Goal: Information Seeking & Learning: Learn about a topic

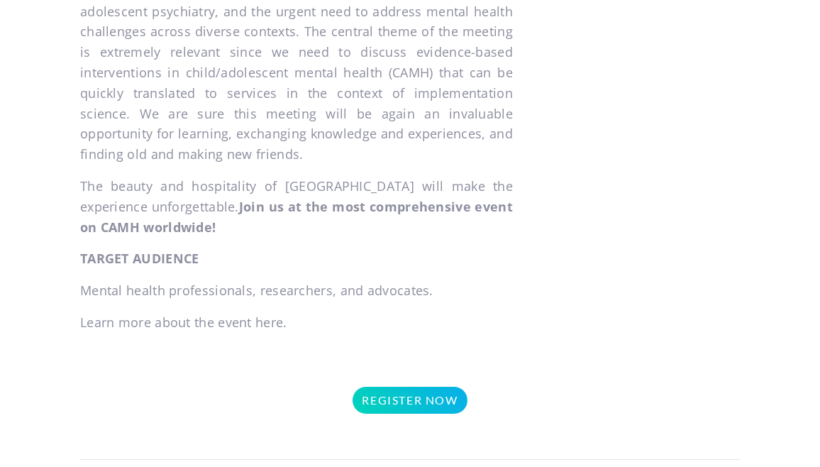
scroll to position [1068, 0]
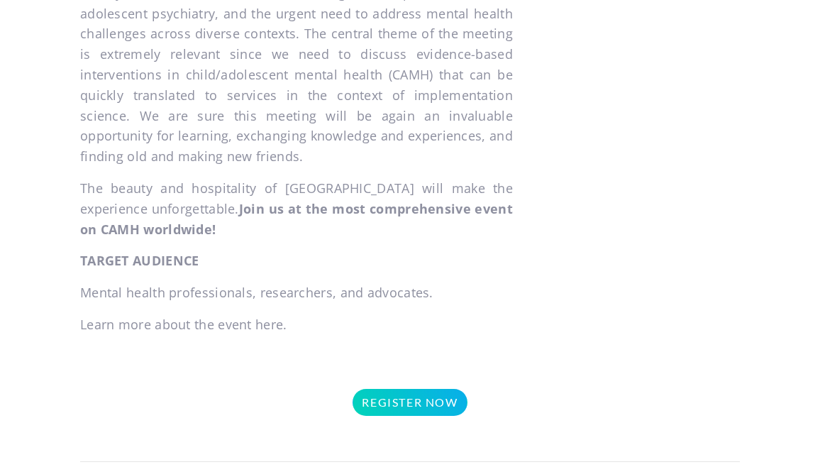
scroll to position [1110, 0]
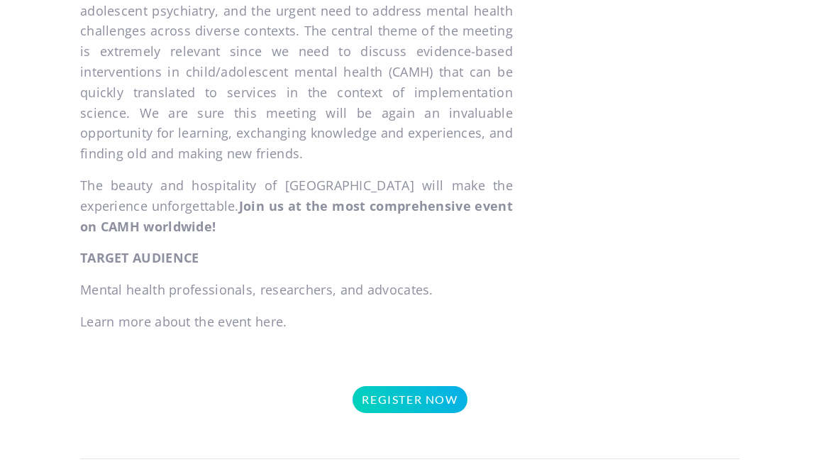
click at [272, 319] on p "Learn more about the event here." at bounding box center [296, 322] width 433 height 21
drag, startPoint x: 256, startPoint y: 320, endPoint x: 296, endPoint y: 323, distance: 39.8
click at [296, 323] on p "Learn more about the event here." at bounding box center [296, 322] width 433 height 21
click at [322, 305] on div "OVERVIEW It is our pleasure to welcome you all to the 27th World Congress of th…" at bounding box center [297, 16] width 454 height 654
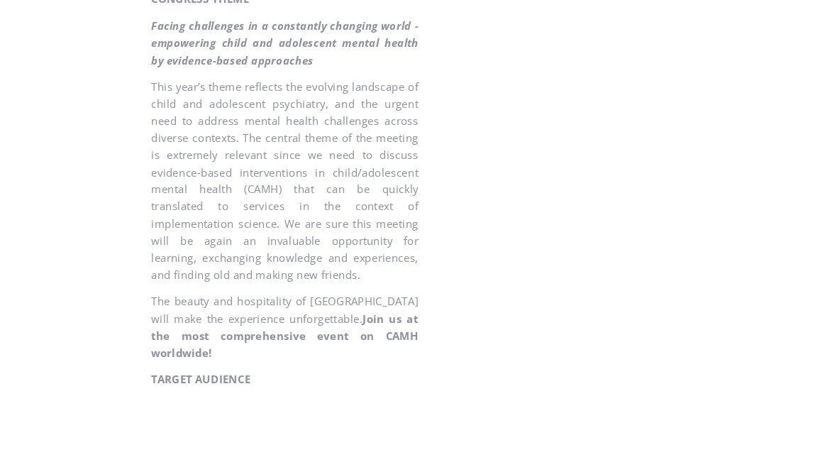
scroll to position [1111, 0]
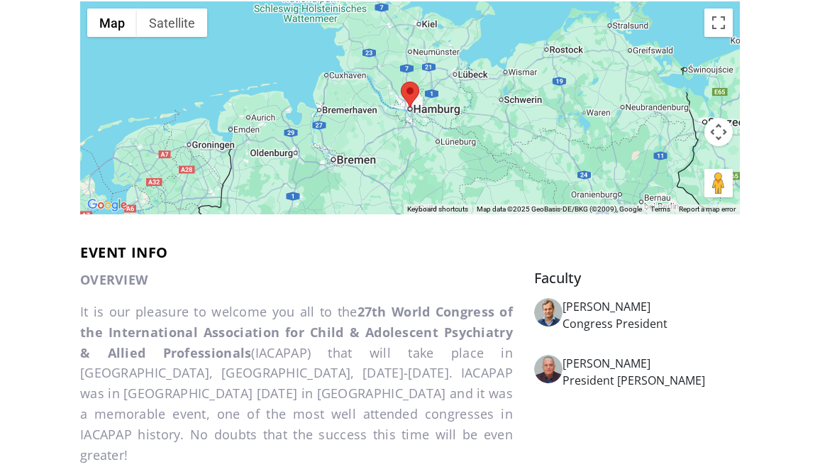
scroll to position [529, 0]
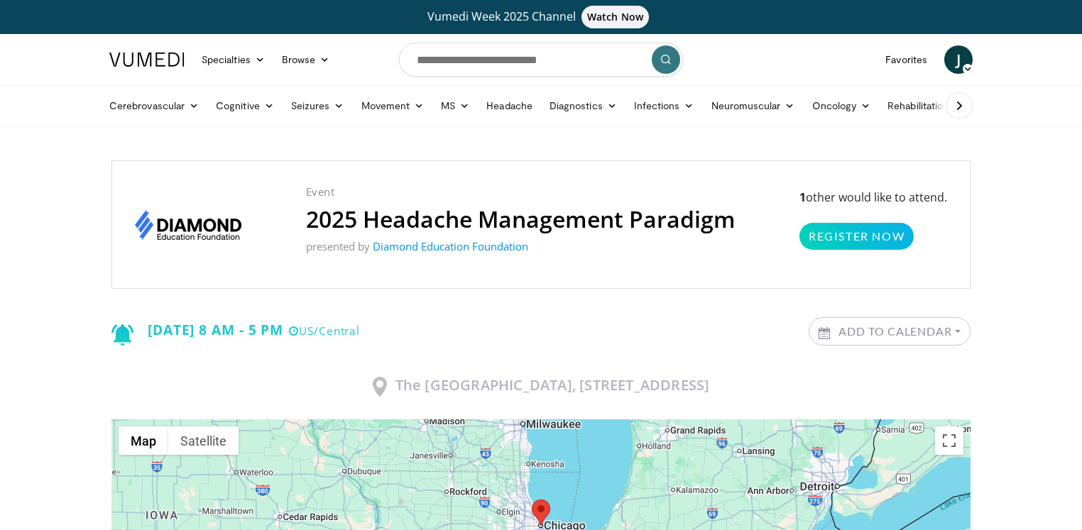
click at [512, 218] on h2 "2025 Headache Management Paradigm" at bounding box center [520, 219] width 429 height 27
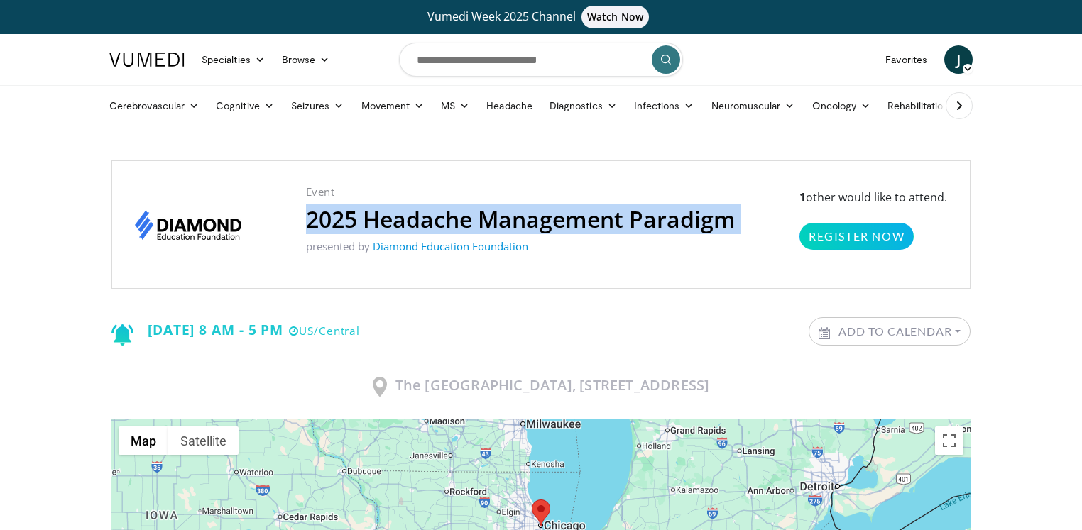
click at [512, 218] on h2 "2025 Headache Management Paradigm" at bounding box center [520, 219] width 429 height 27
copy div "2025 Headache Management Paradigm"
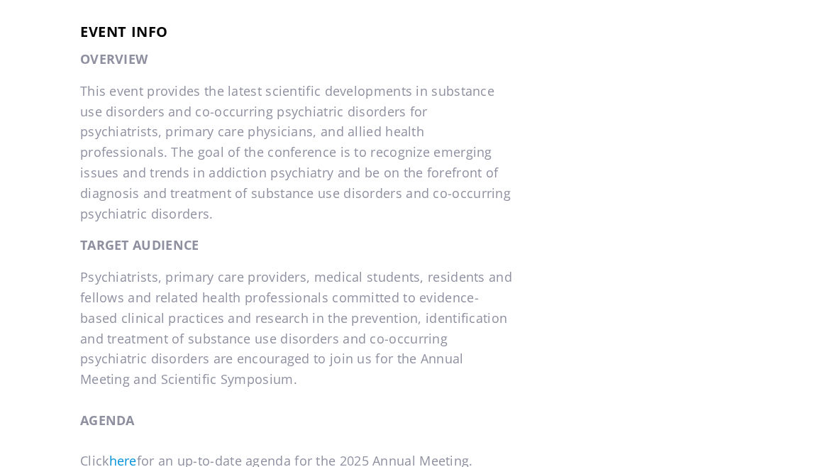
scroll to position [756, 0]
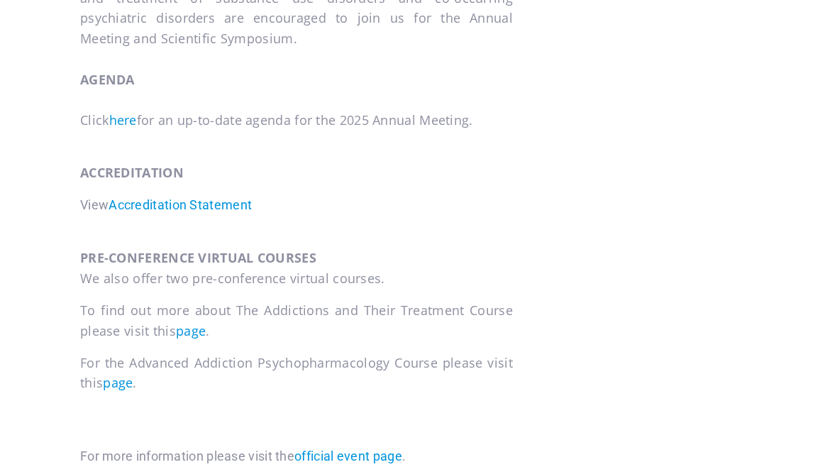
scroll to position [1052, 0]
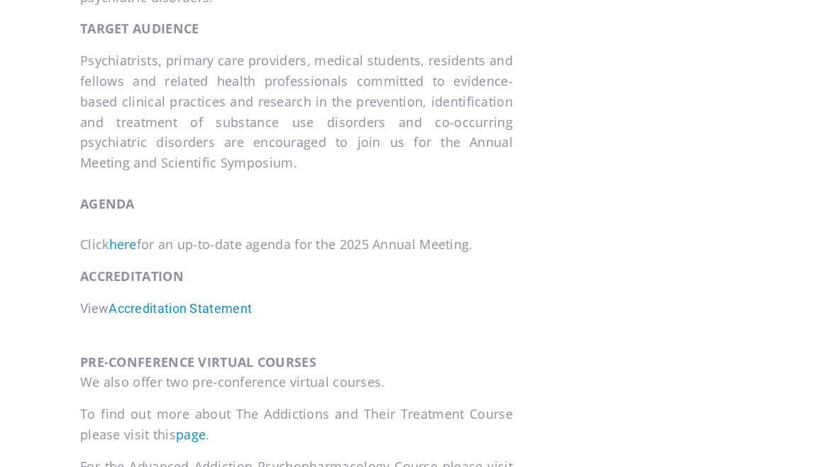
scroll to position [940, 0]
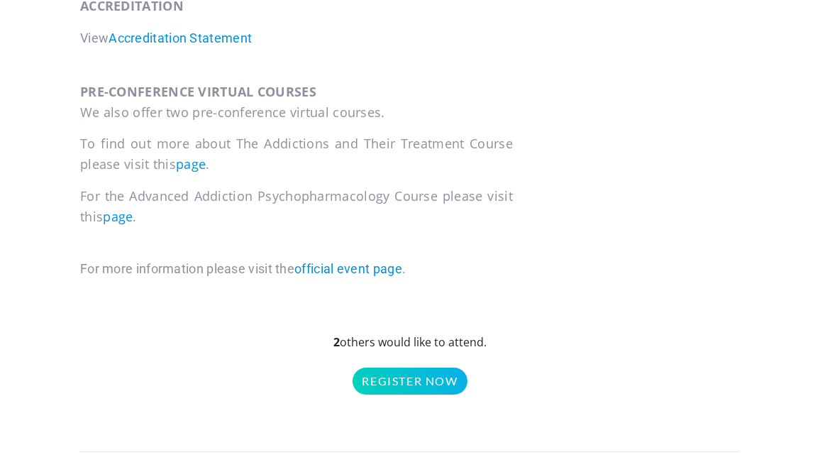
scroll to position [1199, 0]
